Goal: Task Accomplishment & Management: Manage account settings

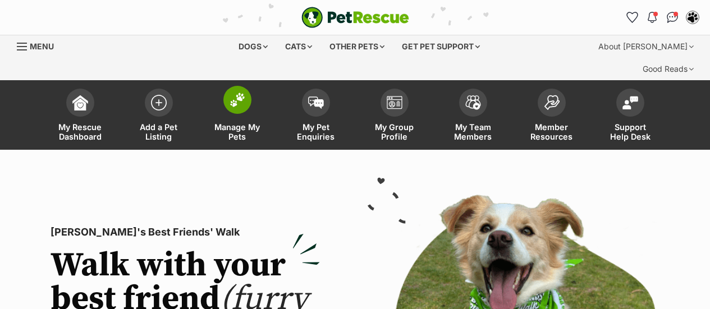
click at [240, 93] on img at bounding box center [237, 100] width 16 height 15
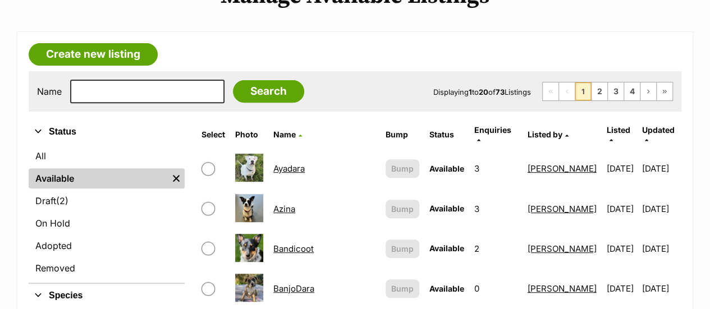
scroll to position [185, 0]
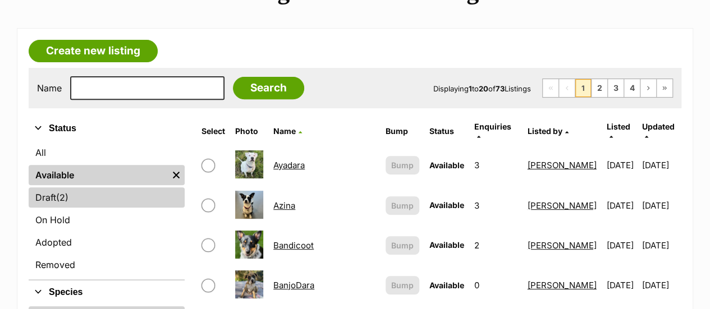
click at [54, 187] on link "Draft (2) Items" at bounding box center [107, 197] width 156 height 20
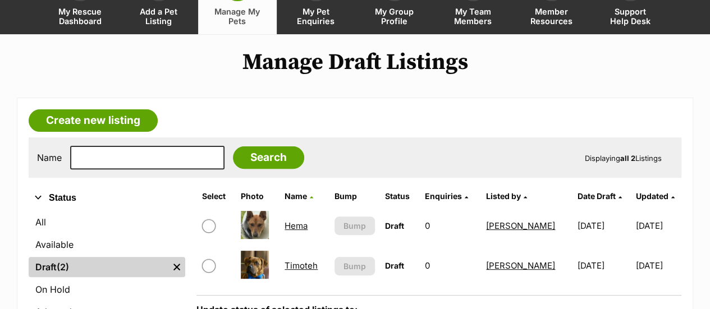
scroll to position [117, 0]
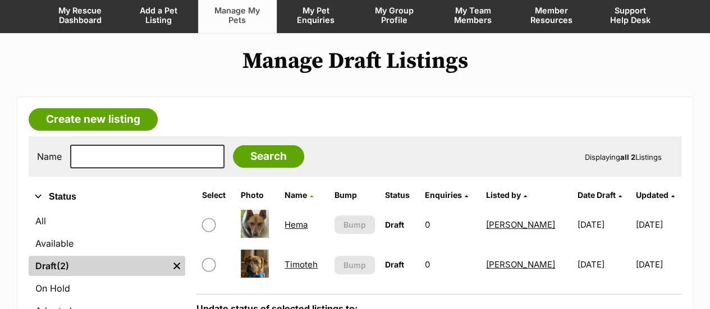
click at [292, 219] on link "Hema" at bounding box center [295, 224] width 23 height 11
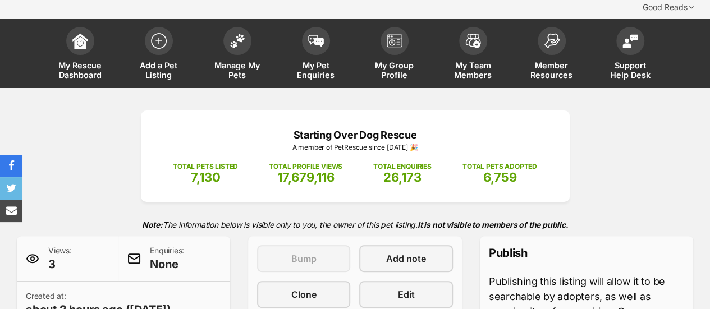
scroll to position [86, 0]
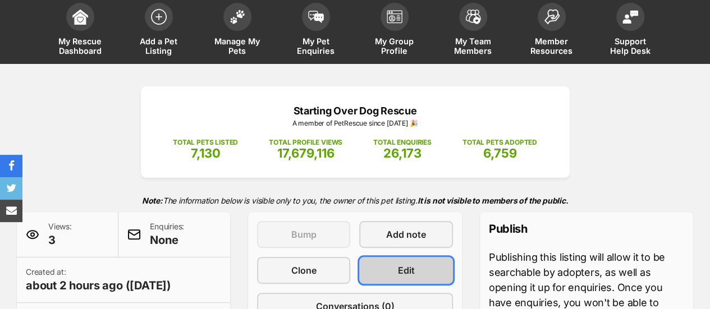
click at [408, 264] on span "Edit" at bounding box center [406, 270] width 17 height 13
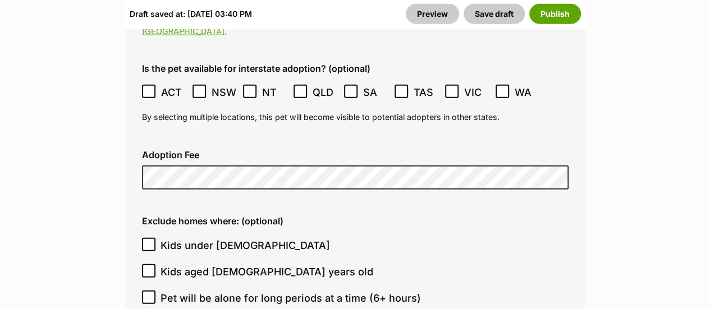
scroll to position [3481, 0]
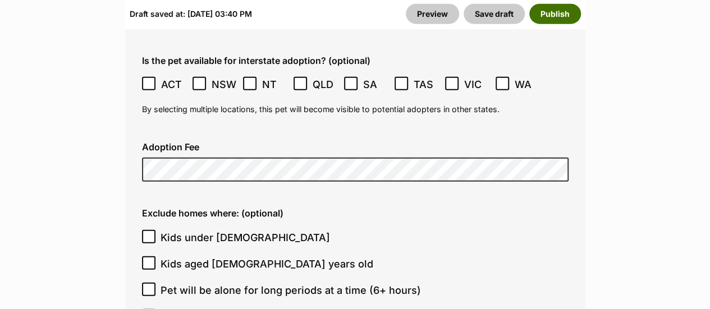
click at [560, 24] on button "Publish" at bounding box center [555, 14] width 52 height 20
